Goal: Task Accomplishment & Management: Use online tool/utility

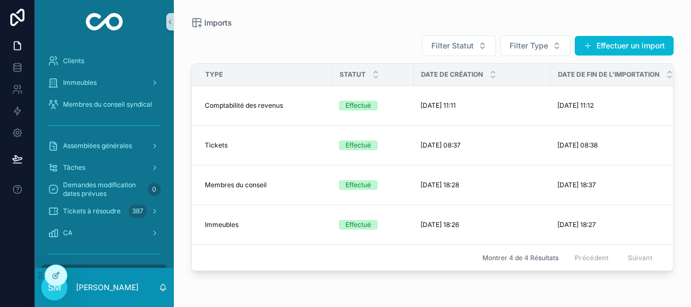
scroll to position [74, 0]
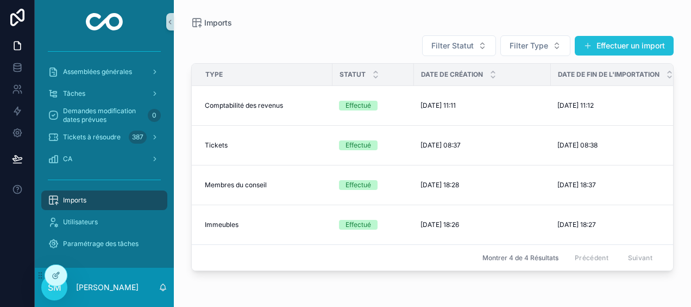
click at [657, 48] on button "Effectuer un import" at bounding box center [624, 46] width 99 height 20
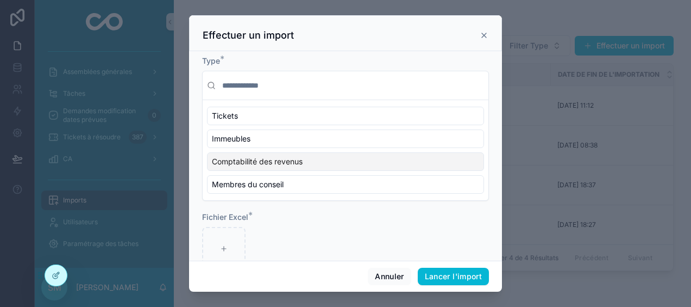
click at [289, 156] on span "Comptabilité des revenus" at bounding box center [257, 161] width 91 height 11
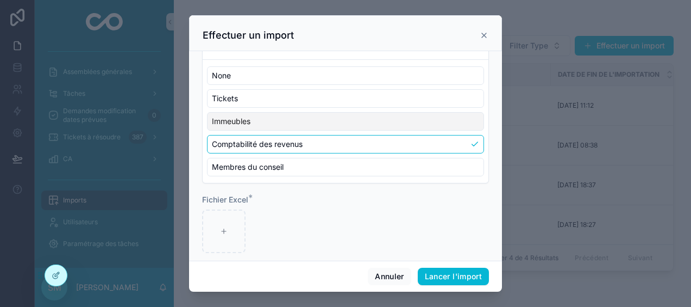
scroll to position [49, 0]
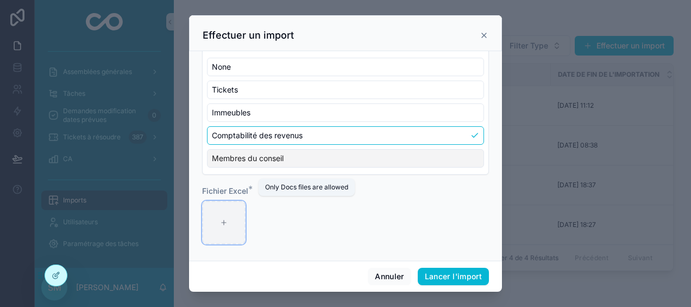
click at [211, 210] on div "scrollable content" at bounding box center [223, 222] width 43 height 43
click at [242, 218] on div "scrollable content" at bounding box center [223, 222] width 43 height 43
type input "**********"
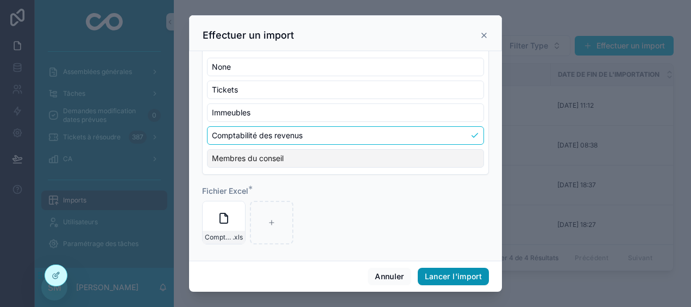
click at [476, 273] on button "Lancer l'import" at bounding box center [453, 275] width 71 height 17
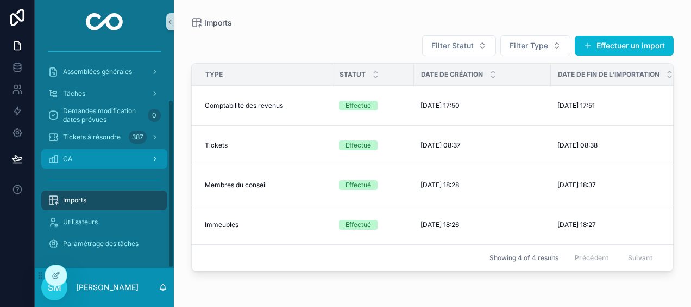
click at [111, 156] on div "CA" at bounding box center [104, 158] width 113 height 17
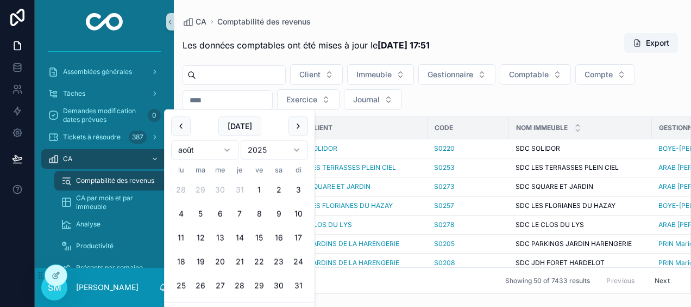
click at [246, 99] on input "scrollable content" at bounding box center [227, 99] width 89 height 15
click at [262, 283] on button "29" at bounding box center [259, 286] width 20 height 20
type input "**********"
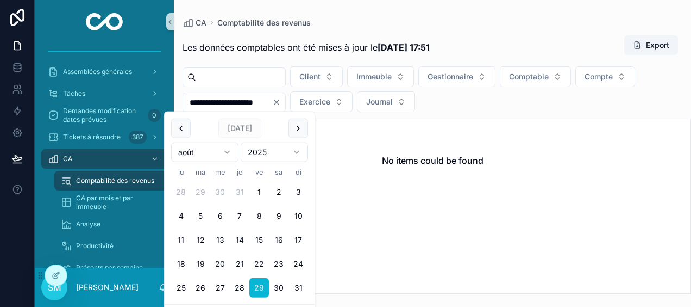
click at [345, 9] on div "**********" at bounding box center [432, 146] width 517 height 293
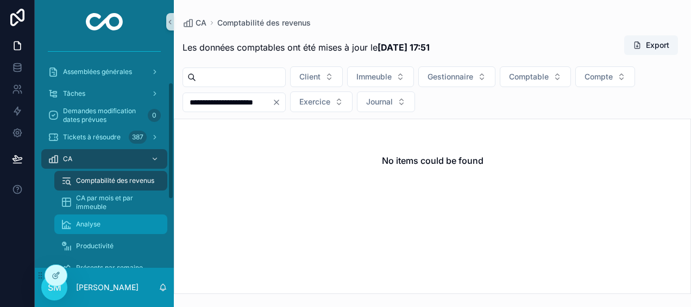
click at [115, 222] on div "Analyse" at bounding box center [111, 223] width 100 height 17
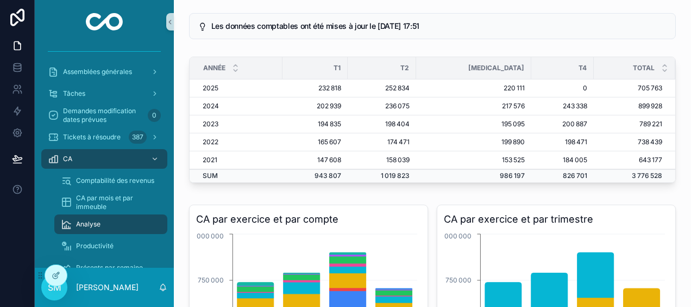
scroll to position [54, 0]
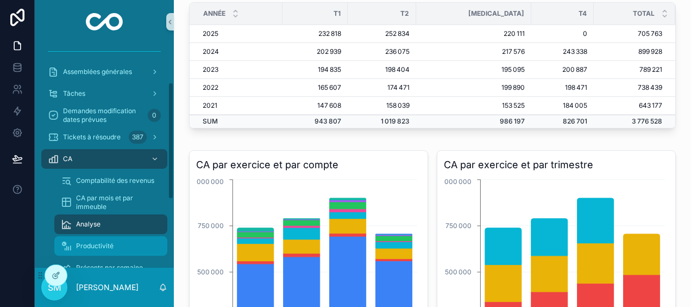
click at [125, 241] on div "Productivité" at bounding box center [111, 245] width 100 height 17
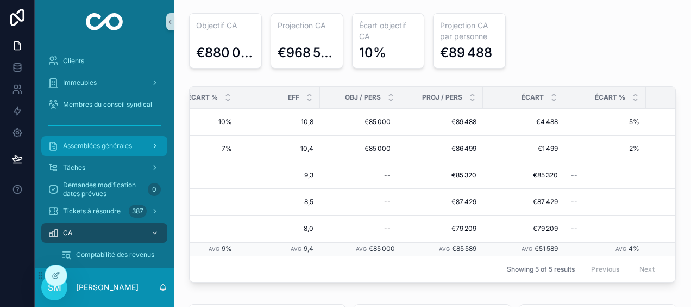
click at [86, 140] on div "Assemblées générales" at bounding box center [104, 145] width 113 height 17
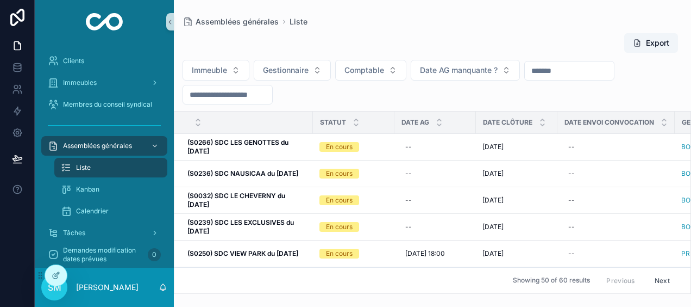
click at [242, 91] on input "scrollable content" at bounding box center [227, 94] width 89 height 15
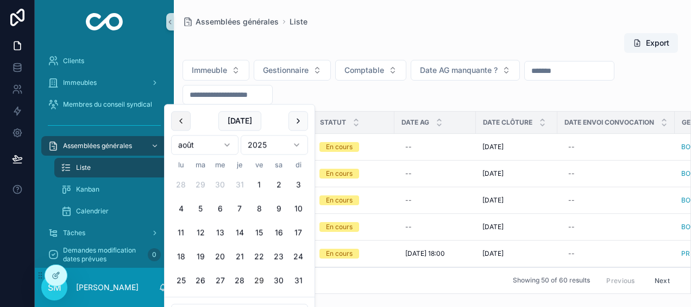
click at [180, 121] on button "scrollable content" at bounding box center [181, 121] width 20 height 20
click at [178, 304] on button "30" at bounding box center [181, 305] width 20 height 20
type input "**********"
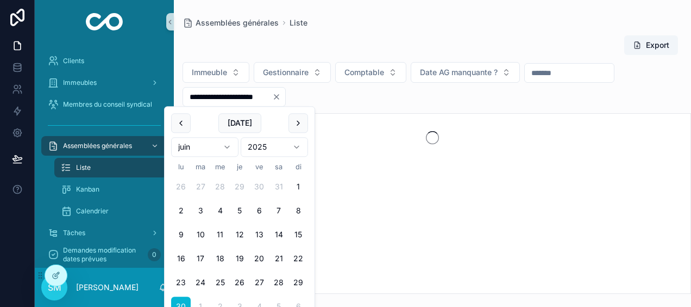
click at [312, 38] on div "Export" at bounding box center [433, 45] width 500 height 21
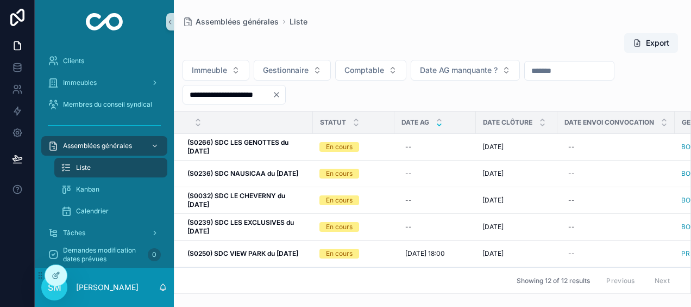
click at [440, 123] on icon "scrollable content" at bounding box center [439, 124] width 7 height 7
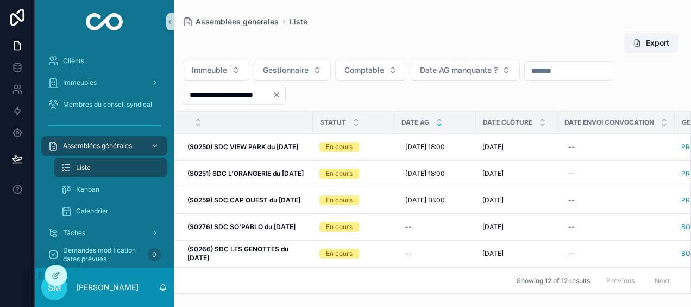
click at [159, 145] on div "scrollable content" at bounding box center [154, 145] width 14 height 17
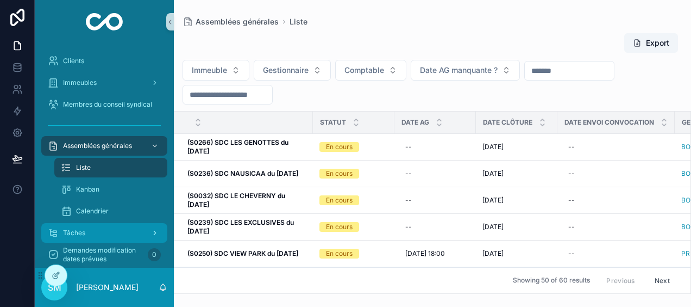
click at [101, 231] on div "Tâches" at bounding box center [104, 232] width 113 height 17
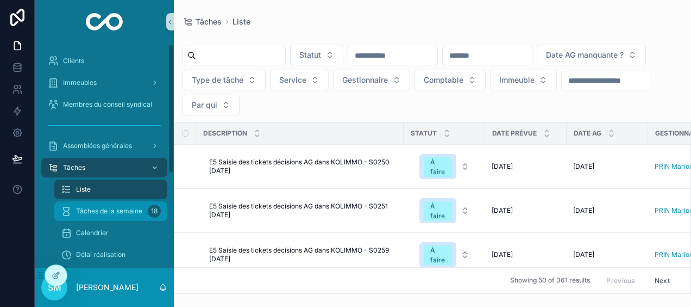
click at [109, 208] on span "Tâches de la semaine" at bounding box center [109, 211] width 66 height 9
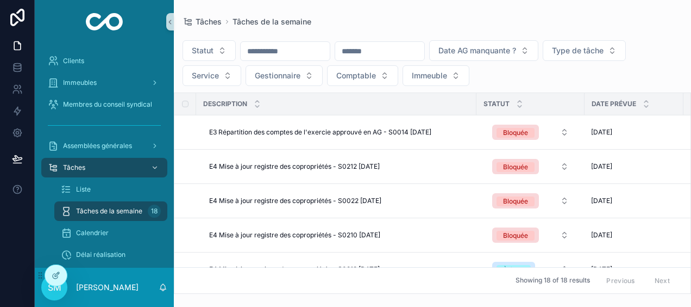
click at [390, 16] on div "Tâches Tâches de la semaine Statut Date AG manquante ? Type de tâche Service Ge…" at bounding box center [432, 146] width 517 height 293
click at [84, 288] on p "[PERSON_NAME]" at bounding box center [107, 287] width 62 height 11
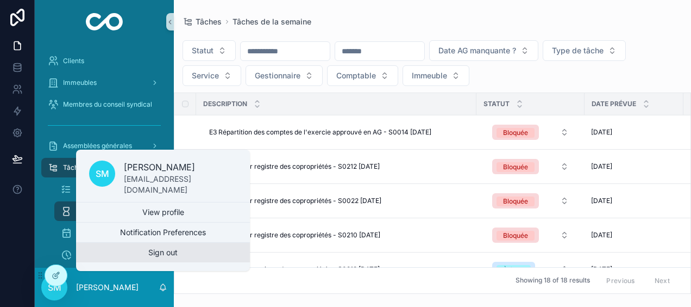
click at [133, 250] on button "Sign out" at bounding box center [163, 252] width 174 height 20
